Goal: Information Seeking & Learning: Learn about a topic

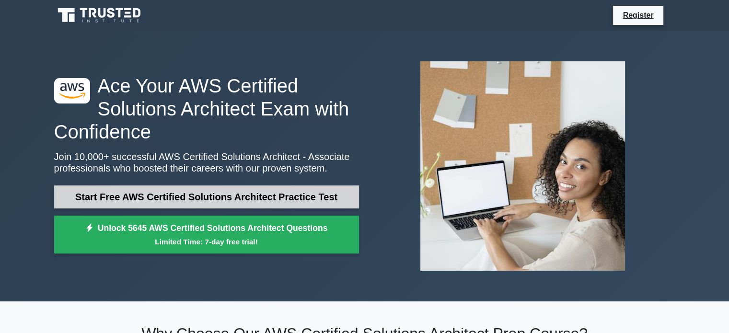
click at [191, 197] on link "Start Free AWS Certified Solutions Architect Practice Test" at bounding box center [206, 197] width 305 height 23
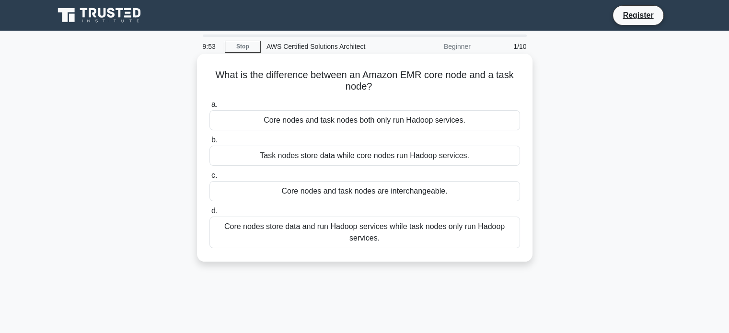
click at [403, 126] on div "Core nodes and task nodes both only run Hadoop services." at bounding box center [365, 120] width 311 height 20
click at [210, 108] on input "a. Core nodes and task nodes both only run Hadoop services." at bounding box center [210, 105] width 0 height 6
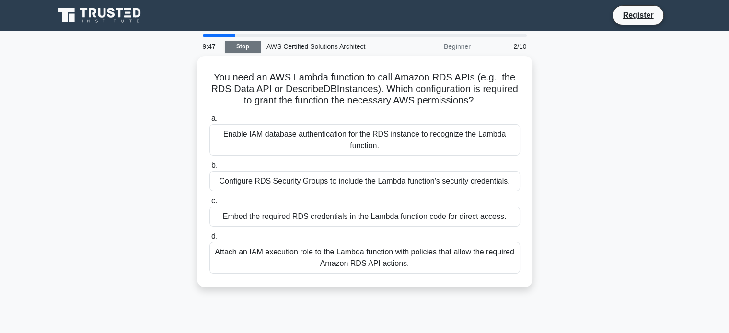
click at [247, 46] on link "Stop" at bounding box center [243, 47] width 36 height 12
